Goal: Transaction & Acquisition: Book appointment/travel/reservation

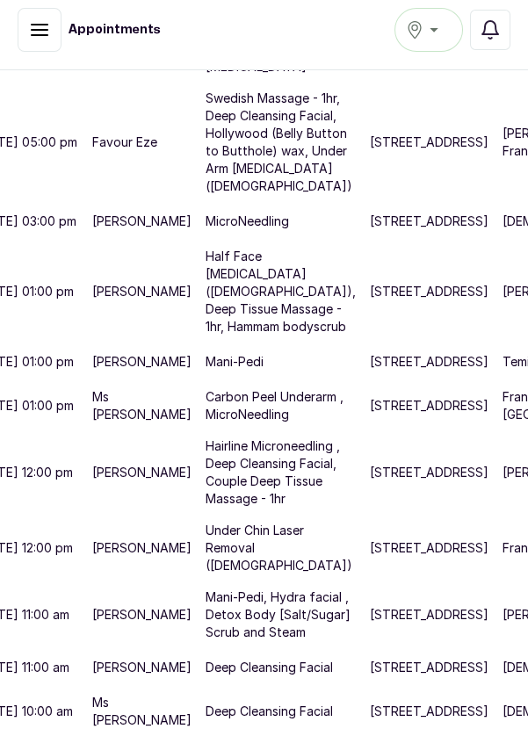
scroll to position [955, 0]
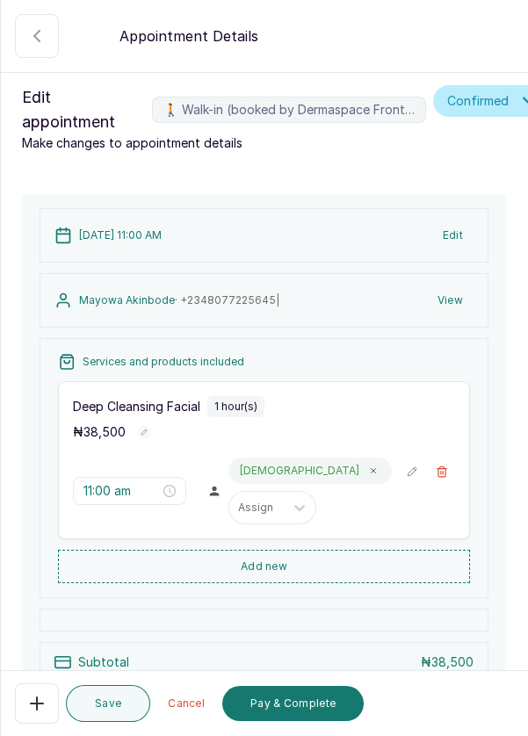
click at [299, 709] on button "Pay & Complete" at bounding box center [292, 703] width 141 height 35
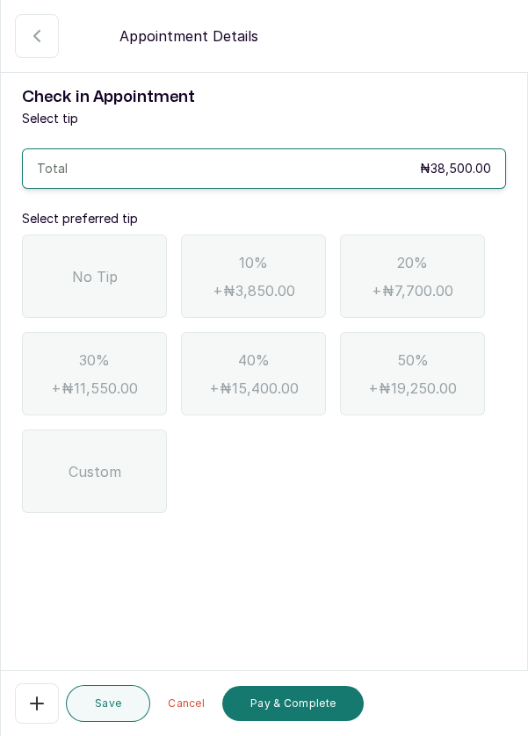
click at [121, 284] on div "No Tip" at bounding box center [94, 275] width 145 height 83
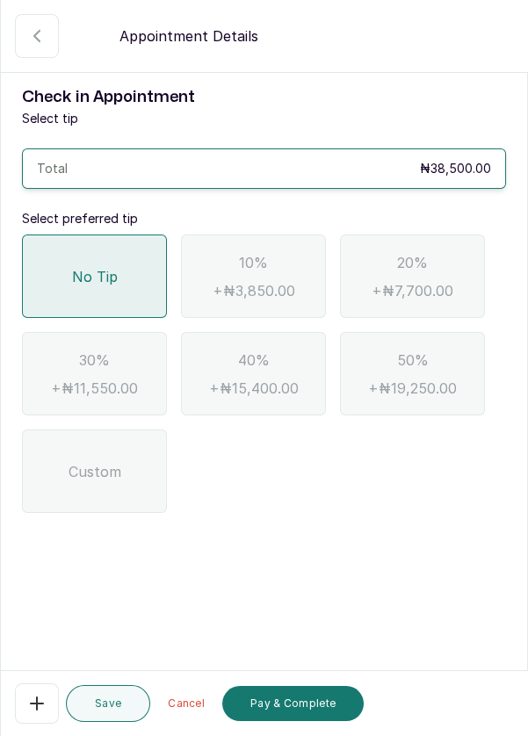
click at [309, 705] on button "Pay & Complete" at bounding box center [292, 703] width 141 height 35
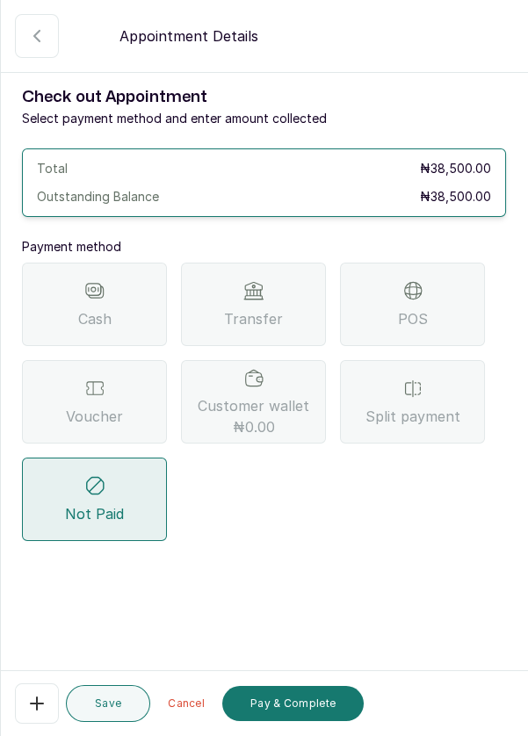
click at [286, 302] on div "Transfer" at bounding box center [253, 304] width 145 height 83
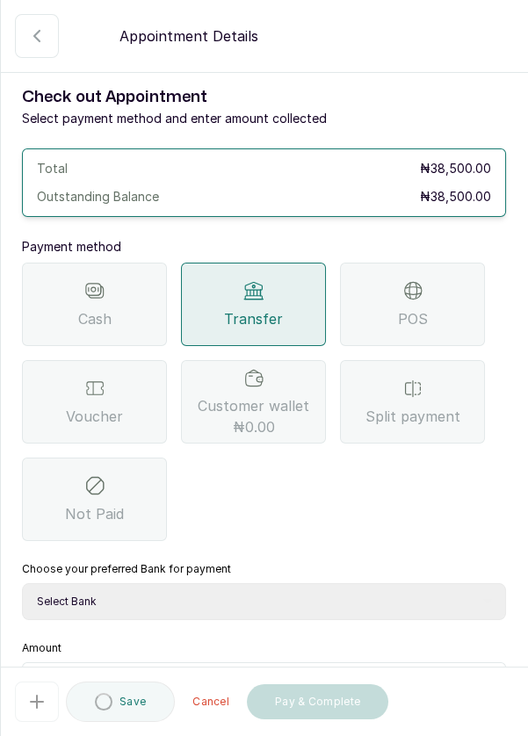
click at [371, 597] on select "Select Bank DERMASPACE ESTHETIC & WELLNESS CENT Sterling Bank DERMASPACEEST/DER…" at bounding box center [264, 601] width 484 height 37
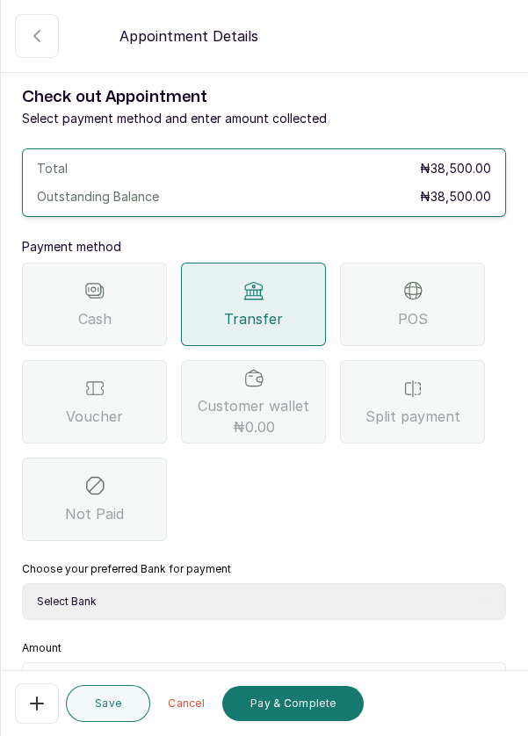
select select "2e74708a-ec72-4623-8678-53c89a685e54"
click at [22, 583] on select "Select Bank DERMASPACE ESTHETIC & WELLNESS CENT Sterling Bank DERMASPACEEST/DER…" at bounding box center [264, 601] width 484 height 37
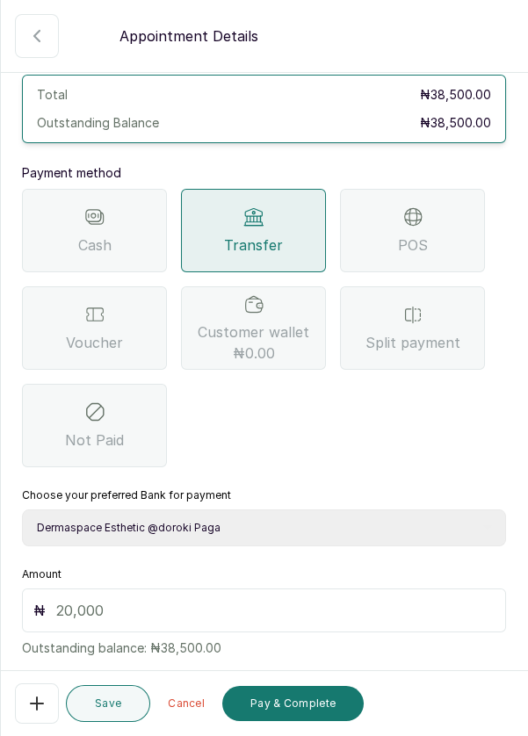
scroll to position [116, 0]
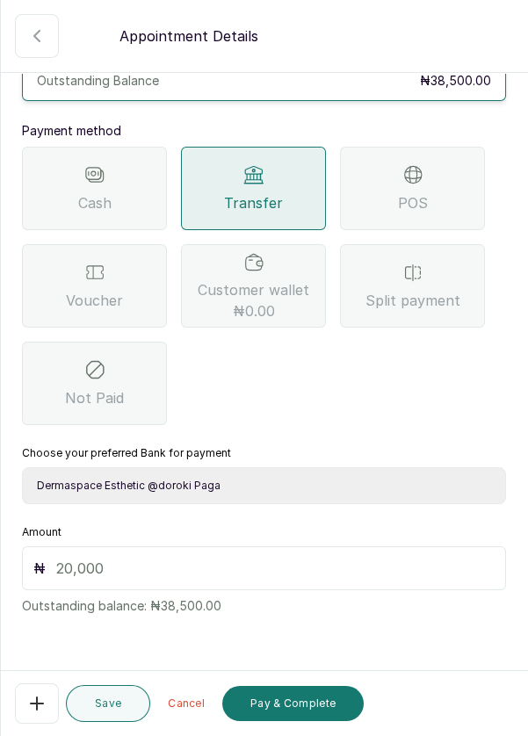
click at [421, 526] on div "Amount ₦ Outstanding balance: ₦38,500.00" at bounding box center [264, 570] width 484 height 90
click at [356, 561] on input "text" at bounding box center [275, 568] width 438 height 21
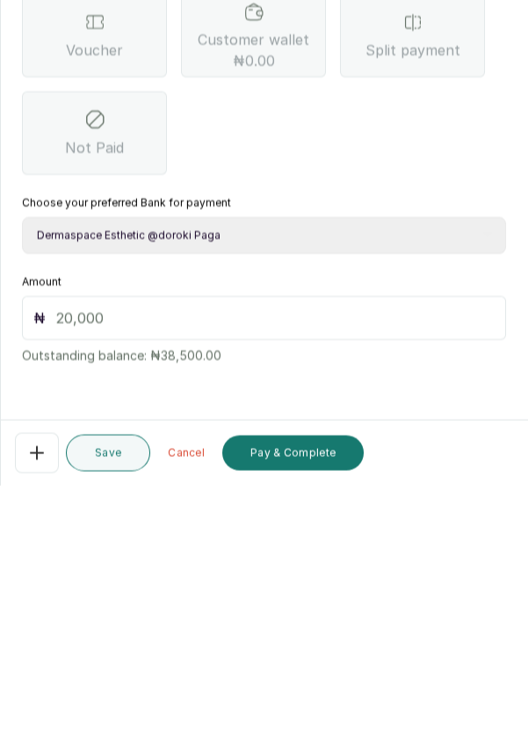
scroll to position [72, 0]
type input "41"
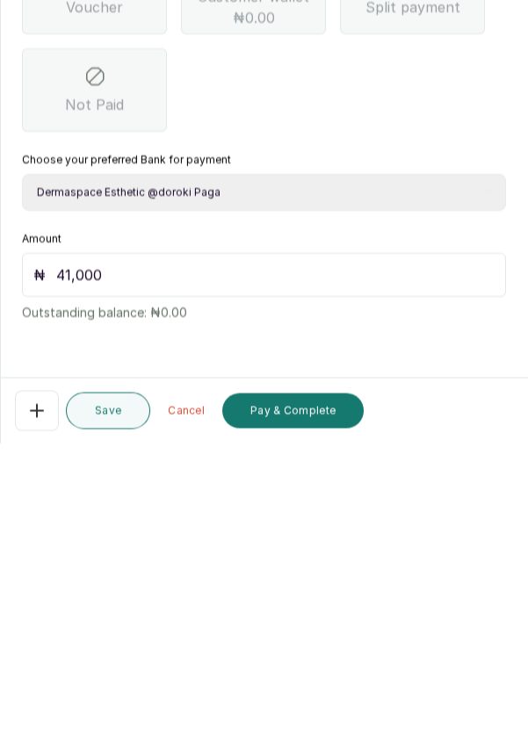
scroll to position [84, 0]
type input "41,000"
click at [303, 701] on button "Pay & Complete" at bounding box center [292, 703] width 141 height 35
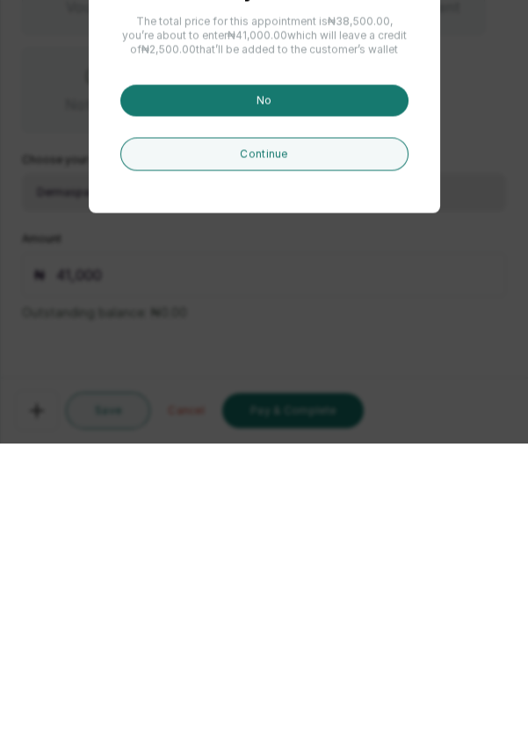
scroll to position [93, 0]
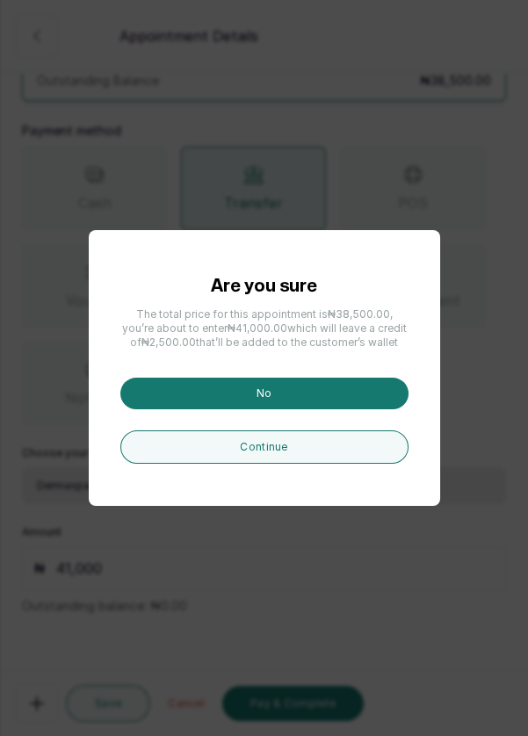
click at [469, 231] on div "Are you sure The total price for this appointment is ₦38,500.00 , you’re about …" at bounding box center [264, 368] width 528 height 736
click at [445, 232] on div "Are you sure The total price for this appointment is ₦38,500.00 , you’re about …" at bounding box center [264, 368] width 528 height 736
click at [374, 409] on button "No" at bounding box center [264, 394] width 288 height 32
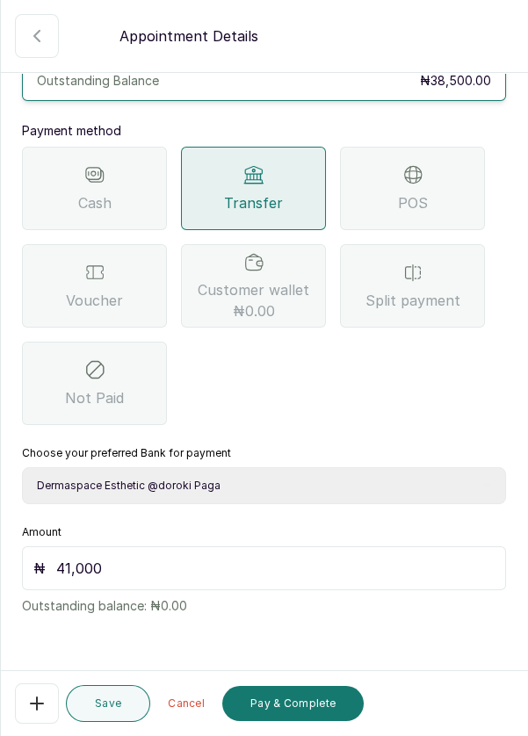
scroll to position [0, 0]
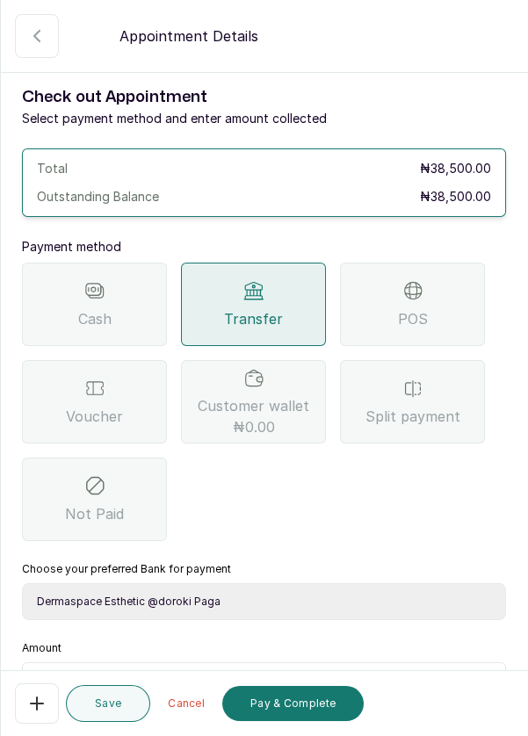
click at [33, 32] on icon "button" at bounding box center [36, 35] width 21 height 21
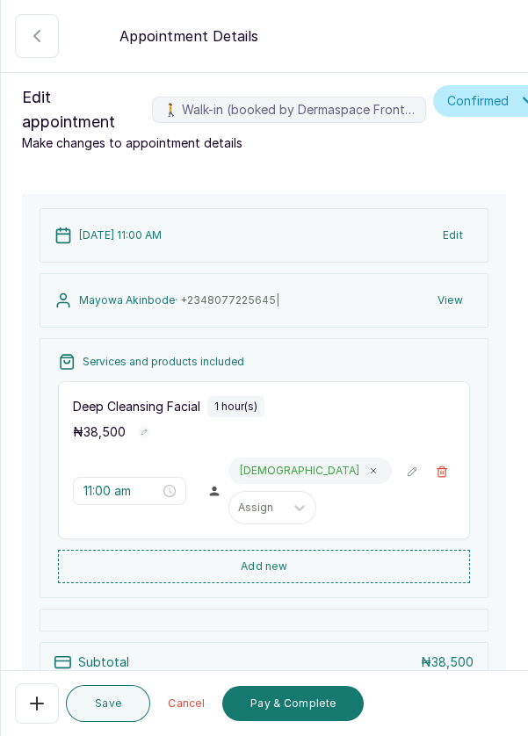
click at [436, 465] on icon "button" at bounding box center [442, 471] width 12 height 12
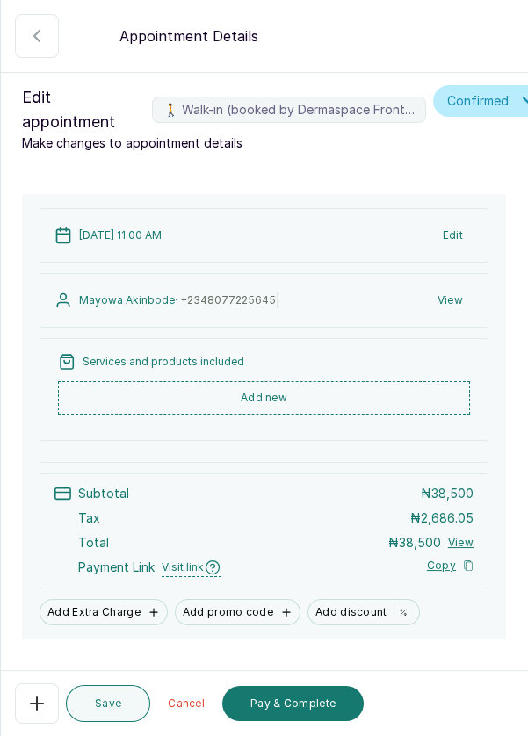
click at [355, 381] on button "Add new" at bounding box center [264, 397] width 412 height 33
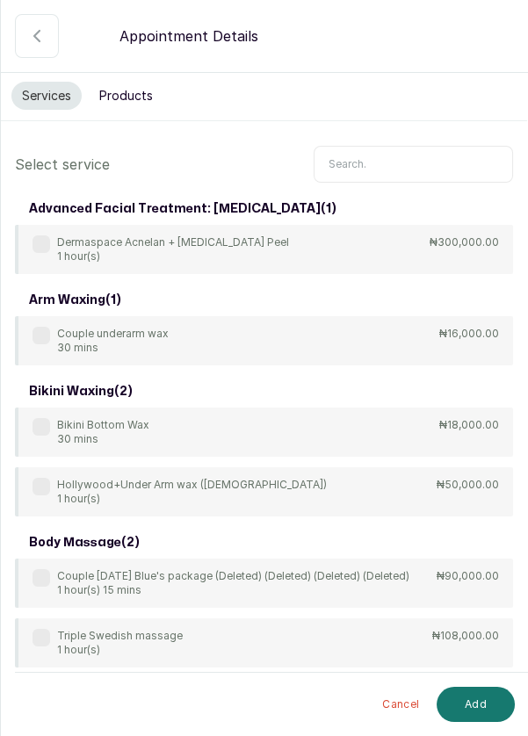
click at [405, 161] on input "text" at bounding box center [413, 164] width 199 height 37
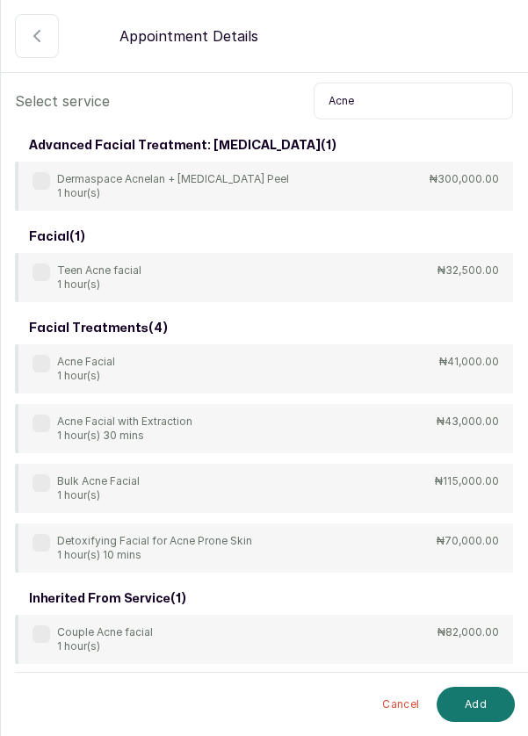
scroll to position [65, 0]
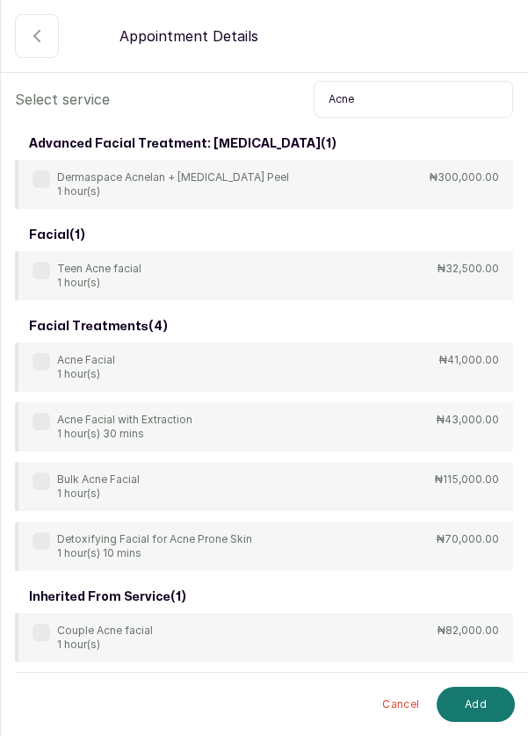
type input "Acne"
click at [38, 370] on div "Acne Facial 1 hour(s)" at bounding box center [73, 367] width 83 height 28
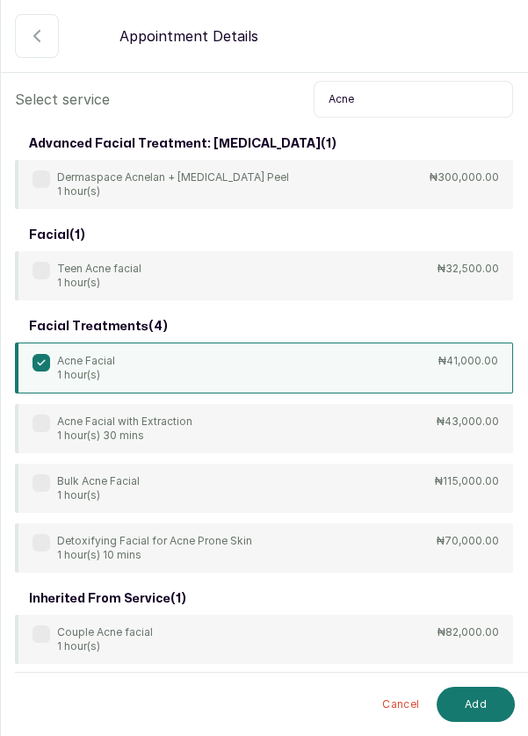
click at [465, 710] on button "Add" at bounding box center [475, 704] width 78 height 35
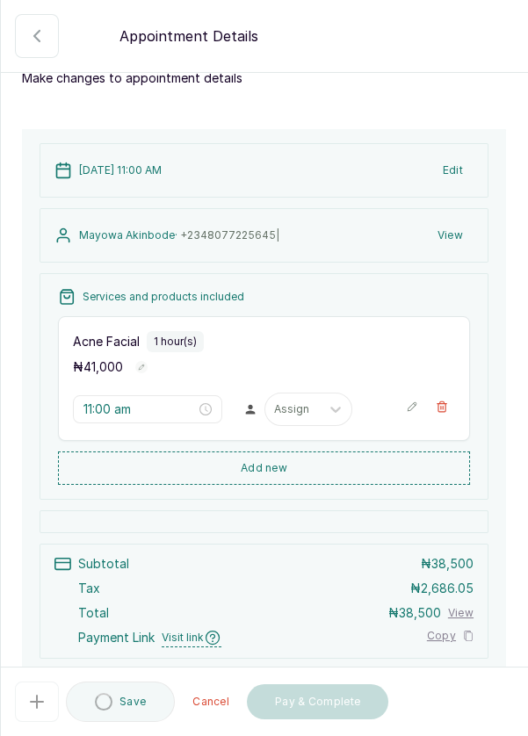
type input "11:00 am"
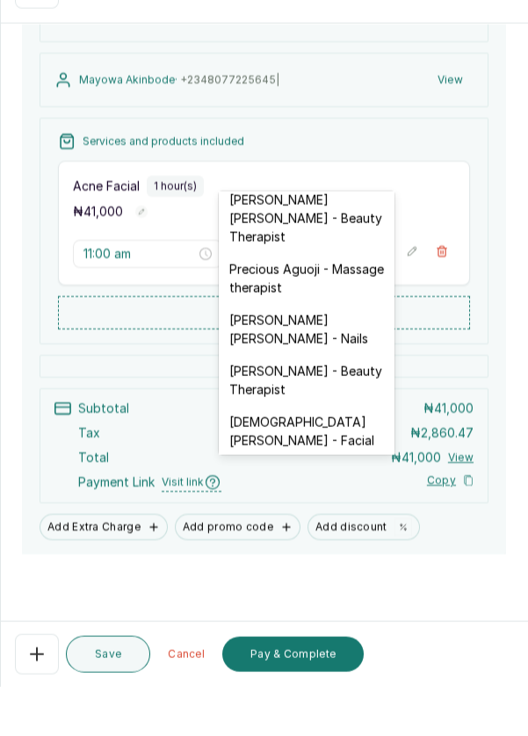
scroll to position [93, 0]
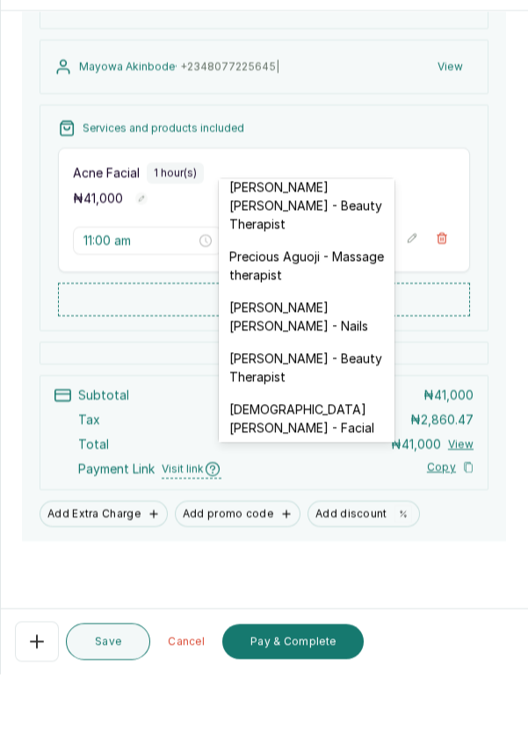
click at [294, 455] on div "Christiana Aluku - Facial" at bounding box center [307, 480] width 176 height 51
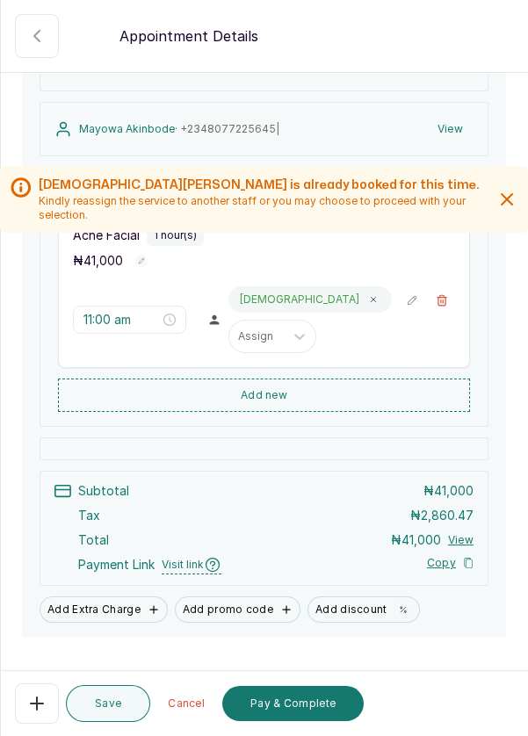
click at [299, 703] on button "Pay & Complete" at bounding box center [292, 703] width 141 height 35
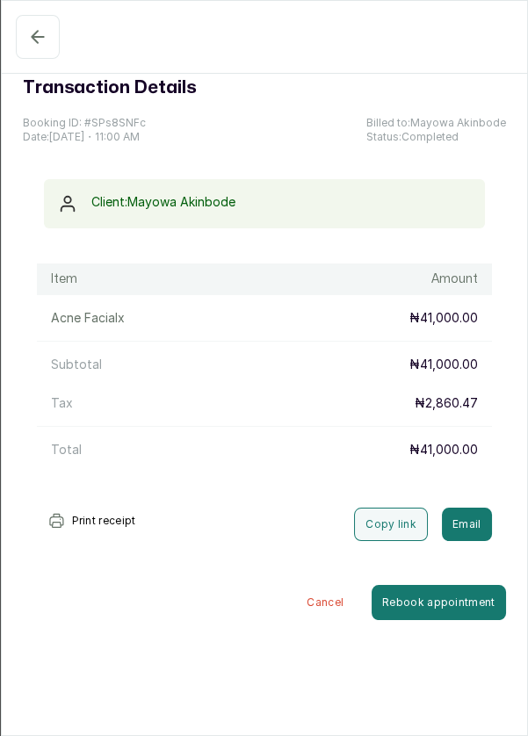
scroll to position [0, 0]
click at [32, 20] on button "Confirmed" at bounding box center [38, 37] width 44 height 44
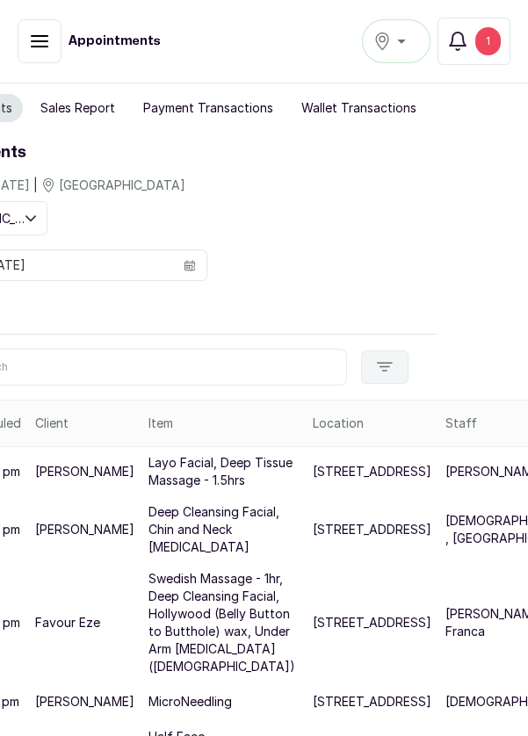
click at [36, 46] on icon "button" at bounding box center [40, 41] width 16 height 11
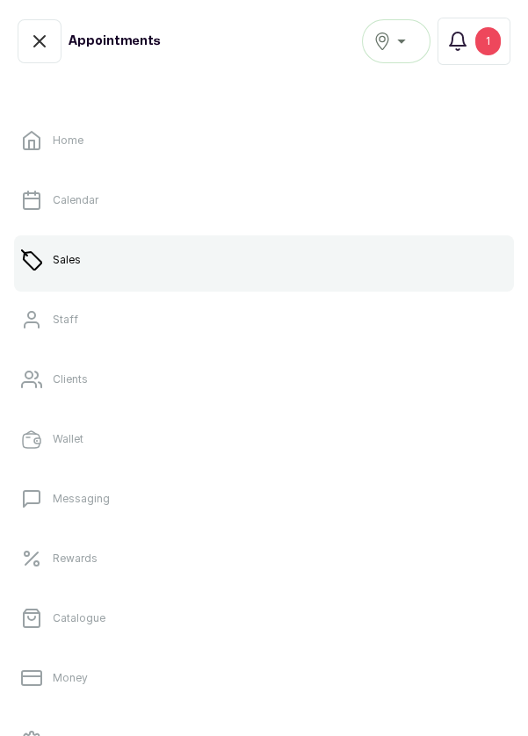
click at [65, 386] on link "Clients" at bounding box center [264, 379] width 500 height 49
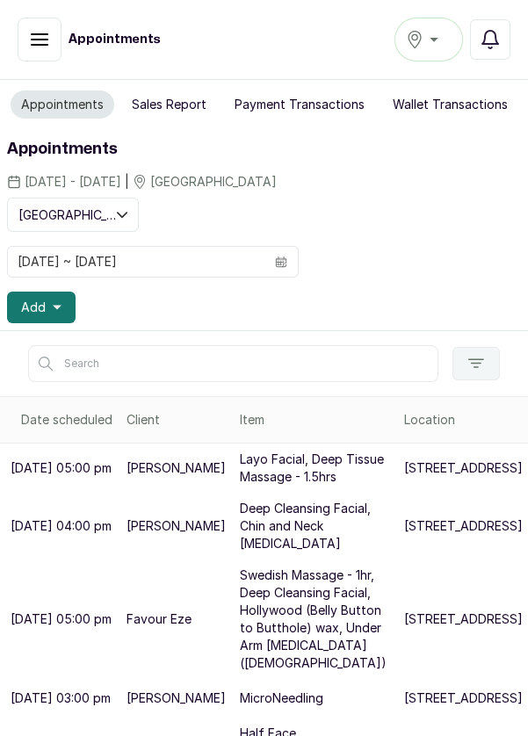
click at [29, 47] on icon "button" at bounding box center [39, 39] width 21 height 21
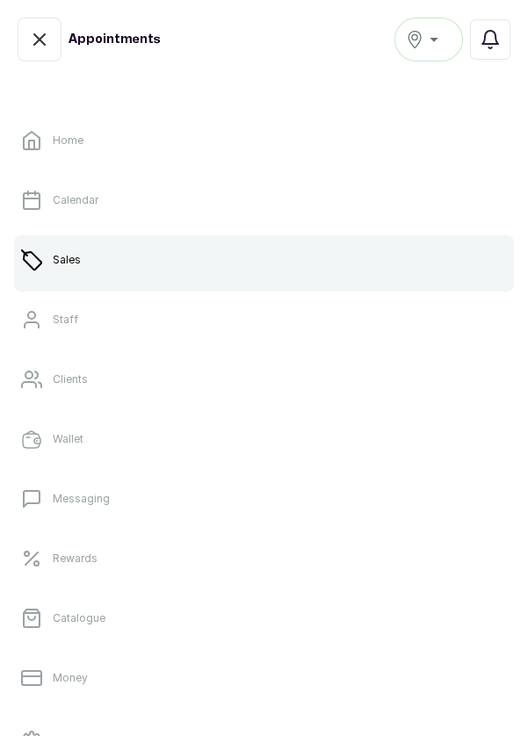
click at [419, 32] on icon "button" at bounding box center [414, 40] width 13 height 18
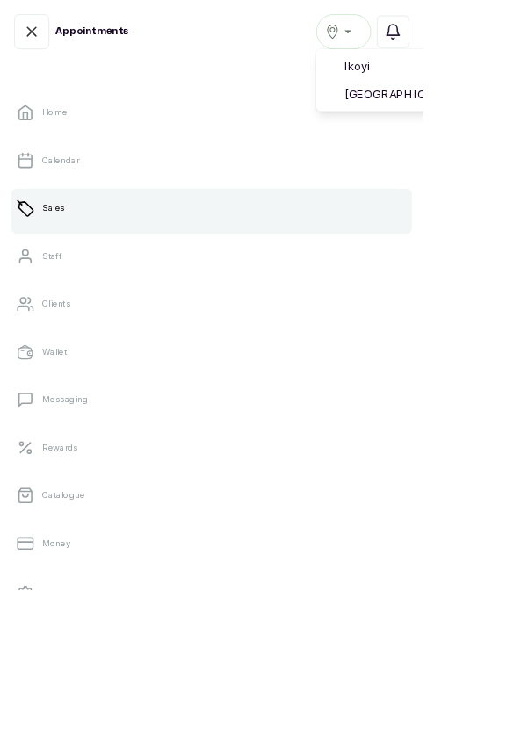
click at [524, 121] on span "[GEOGRAPHIC_DATA]" at bounding box center [536, 117] width 214 height 21
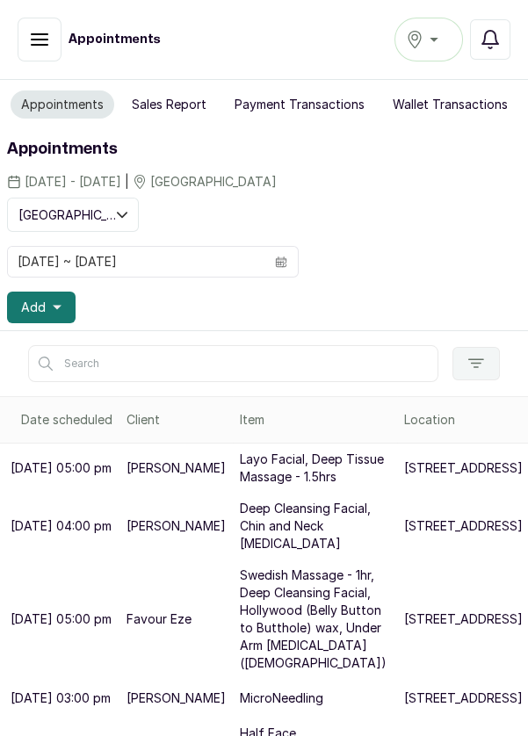
click at [40, 41] on icon "button" at bounding box center [39, 39] width 21 height 21
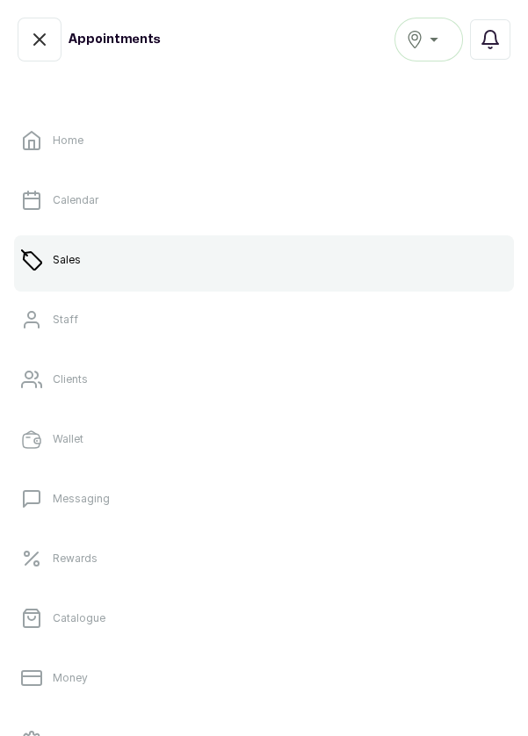
click at [104, 381] on link "Clients" at bounding box center [264, 379] width 500 height 49
